Goal: Task Accomplishment & Management: Manage account settings

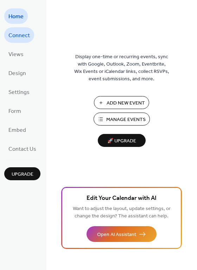
click at [23, 39] on span "Connect" at bounding box center [18, 35] width 21 height 11
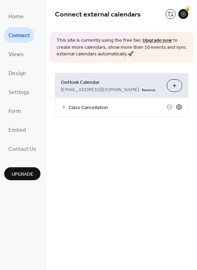
click at [178, 108] on icon at bounding box center [179, 107] width 6 height 6
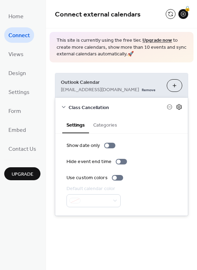
click at [179, 106] on icon at bounding box center [179, 107] width 6 height 6
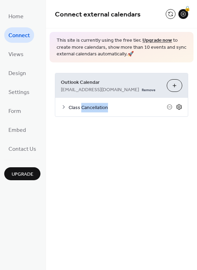
click at [179, 106] on icon at bounding box center [179, 107] width 6 height 6
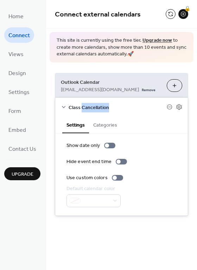
click at [106, 127] on button "Categories" at bounding box center [105, 125] width 32 height 16
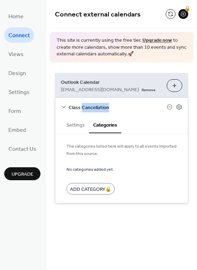
click at [81, 125] on button "Settings" at bounding box center [75, 125] width 27 height 16
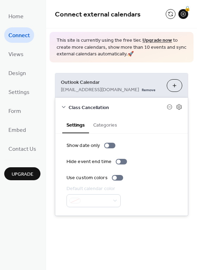
click at [66, 108] on div "Class Cancellation" at bounding box center [121, 107] width 132 height 19
click at [16, 94] on span "Settings" at bounding box center [18, 92] width 21 height 11
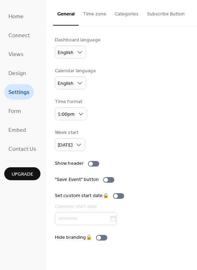
click at [16, 25] on ul "Home Connect Views Design Settings Form Embed Contact Us" at bounding box center [22, 82] width 36 height 148
click at [14, 19] on span "Home" at bounding box center [15, 16] width 15 height 11
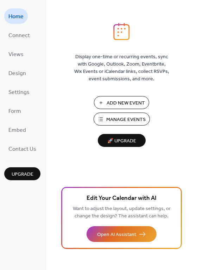
click at [28, 38] on span "Connect" at bounding box center [18, 35] width 21 height 11
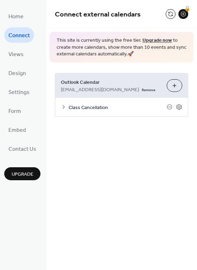
click at [61, 103] on div "Class Cancellation" at bounding box center [121, 107] width 132 height 19
click at [64, 108] on icon at bounding box center [64, 107] width 6 height 6
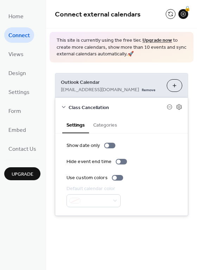
click at [175, 81] on button "Choose Calendars" at bounding box center [173, 85] width 15 height 13
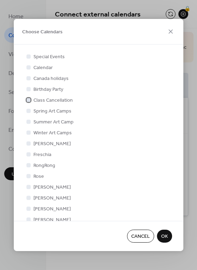
click at [29, 103] on div at bounding box center [28, 100] width 7 height 7
click at [31, 100] on div at bounding box center [28, 100] width 7 height 7
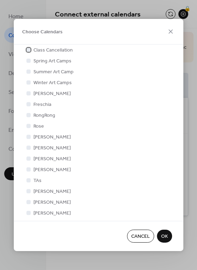
scroll to position [87, 0]
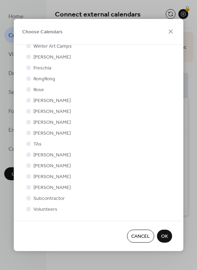
click at [161, 236] on span "OK" at bounding box center [164, 236] width 7 height 7
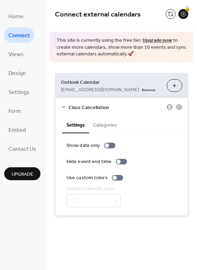
click at [168, 107] on icon at bounding box center [169, 107] width 6 height 6
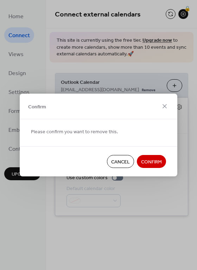
click at [149, 159] on span "Confirm" at bounding box center [151, 162] width 21 height 7
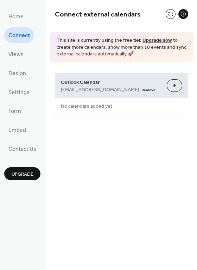
click at [173, 87] on button "Choose Calendars" at bounding box center [173, 85] width 15 height 13
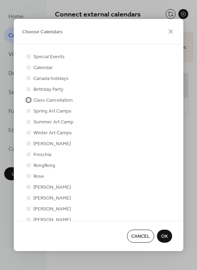
click at [29, 99] on div at bounding box center [28, 100] width 4 height 4
click at [160, 235] on button "OK" at bounding box center [164, 236] width 15 height 13
